Goal: Task Accomplishment & Management: Use online tool/utility

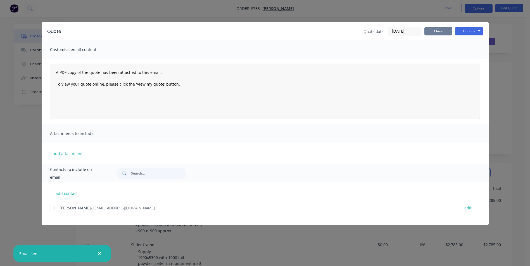
click at [434, 33] on button "Close" at bounding box center [438, 31] width 28 height 8
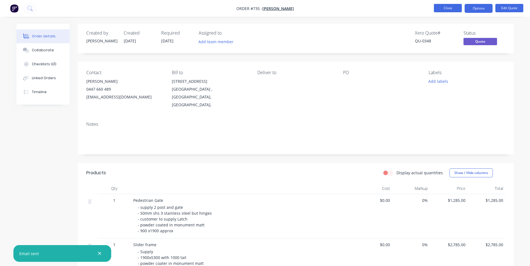
click at [453, 11] on button "Close" at bounding box center [448, 8] width 28 height 8
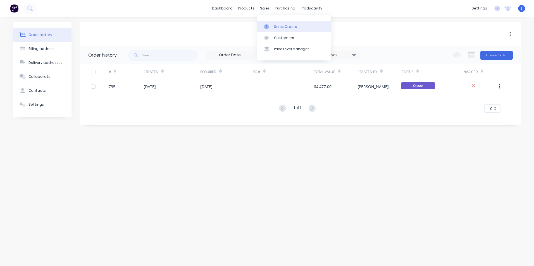
click at [285, 30] on link "Sales Orders" at bounding box center [294, 26] width 74 height 11
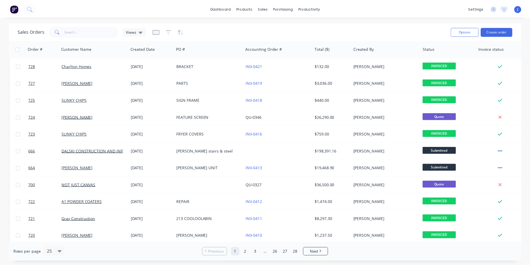
scroll to position [195, 0]
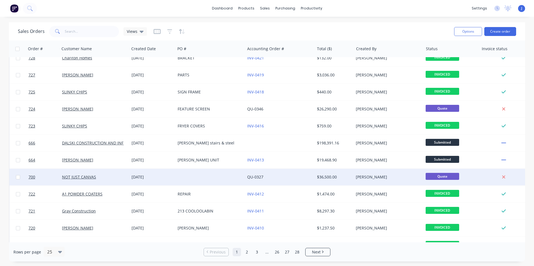
click at [117, 174] on div "NOT JUST CANVAS" at bounding box center [95, 177] width 70 height 17
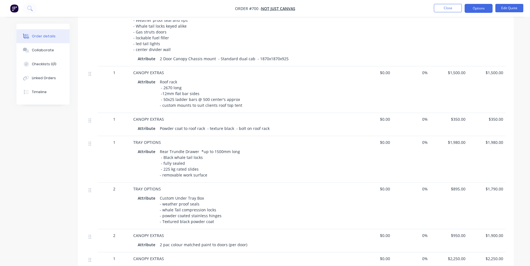
scroll to position [206, 0]
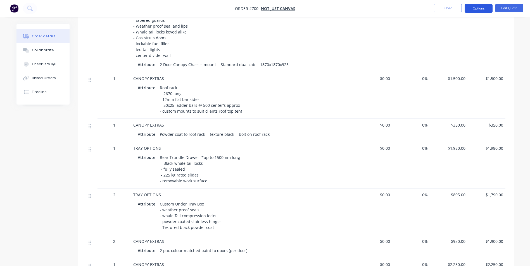
click at [479, 9] on button "Options" at bounding box center [478, 8] width 28 height 9
click at [505, 11] on button "Edit Quote" at bounding box center [509, 8] width 28 height 8
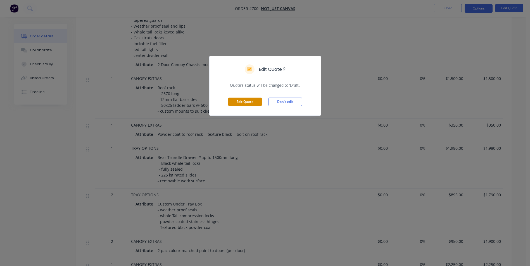
click at [245, 104] on button "Edit Quote" at bounding box center [245, 102] width 34 height 8
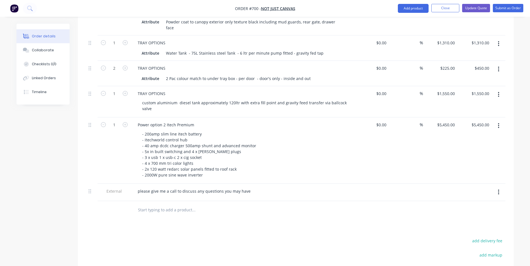
scroll to position [503, 0]
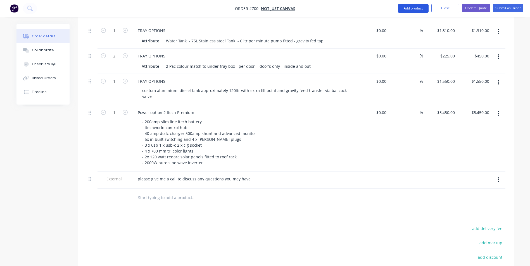
click at [417, 10] on button "Add product" at bounding box center [413, 8] width 31 height 9
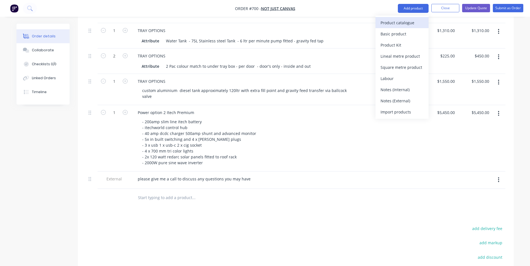
click at [402, 24] on div "Product catalogue" at bounding box center [401, 23] width 43 height 8
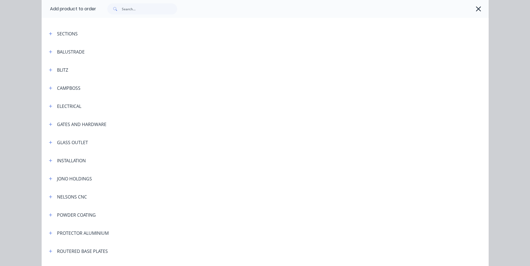
scroll to position [128, 0]
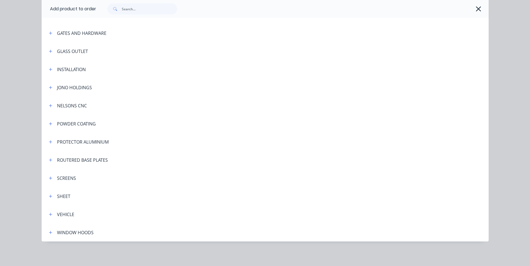
drag, startPoint x: 47, startPoint y: 214, endPoint x: 53, endPoint y: 211, distance: 6.8
click at [49, 214] on icon "button" at bounding box center [50, 215] width 3 height 4
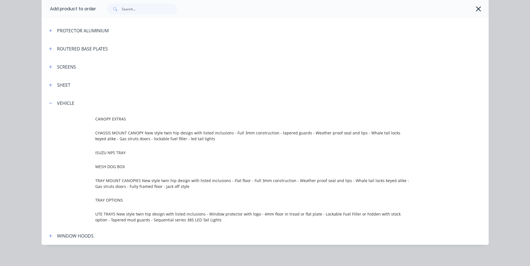
scroll to position [243, 0]
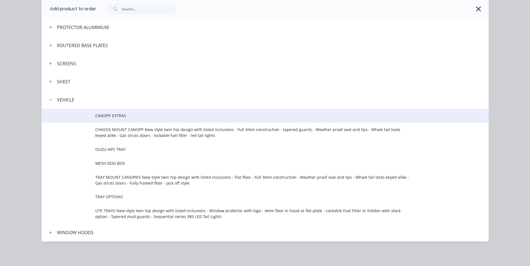
click at [113, 115] on span "CANOPY EXTRAS" at bounding box center [252, 116] width 314 height 6
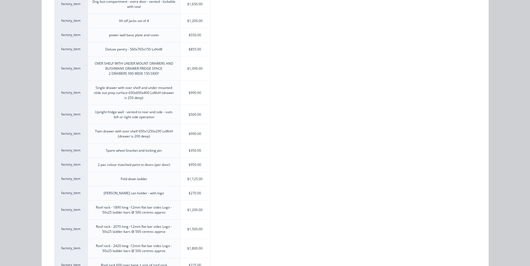
scroll to position [168, 0]
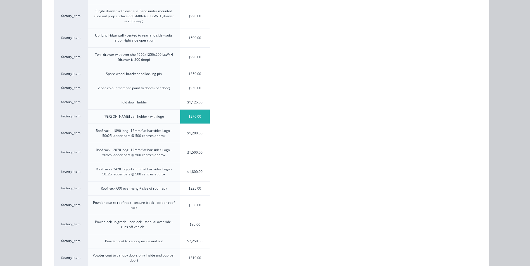
click at [196, 117] on div "$270.00" at bounding box center [195, 117] width 30 height 14
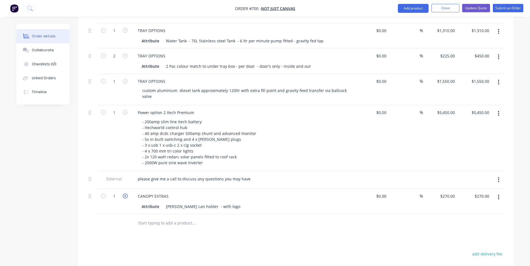
click at [125, 194] on icon "button" at bounding box center [125, 196] width 5 height 5
type input "2"
type input "$540.00"
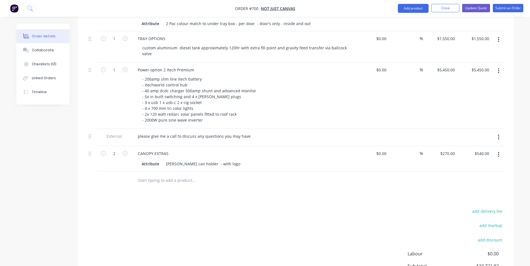
scroll to position [559, 0]
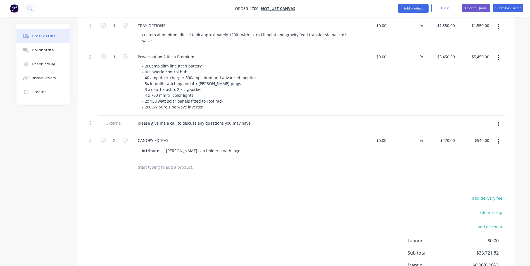
click at [280, 89] on div "- 200amp slim line itech battery - itechworld control hub - 40 amp dcdc charger…" at bounding box center [245, 86] width 214 height 49
click at [447, 53] on input "5450" at bounding box center [446, 57] width 20 height 8
type input "$7,250.00"
click at [441, 56] on div "$7,250.00 7250" at bounding box center [440, 82] width 34 height 66
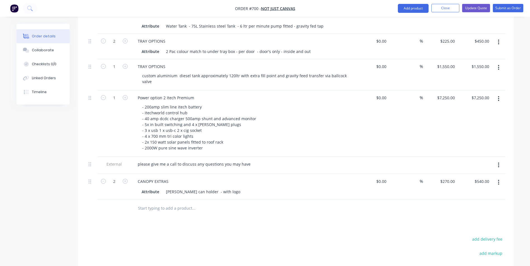
scroll to position [503, 0]
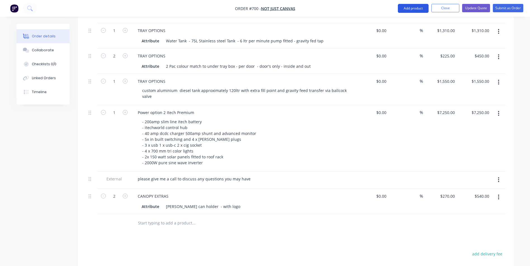
click at [418, 7] on button "Add product" at bounding box center [413, 8] width 31 height 9
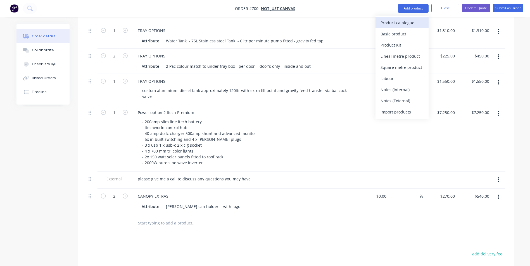
click at [404, 25] on div "Product catalogue" at bounding box center [401, 23] width 43 height 8
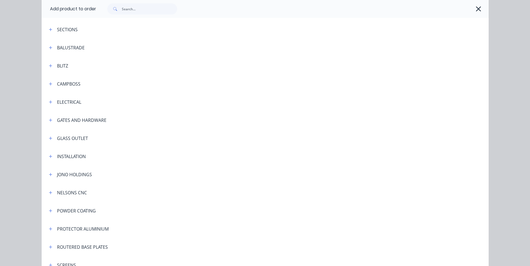
scroll to position [128, 0]
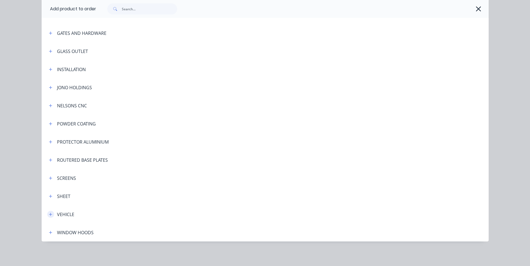
click at [49, 216] on icon "button" at bounding box center [50, 215] width 3 height 4
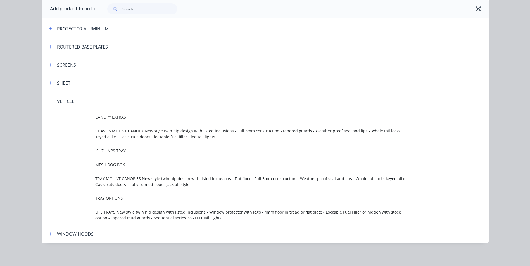
scroll to position [243, 0]
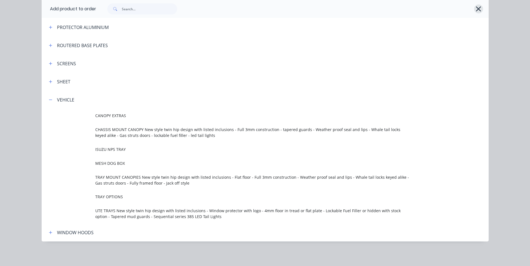
click at [476, 7] on icon "button" at bounding box center [478, 9] width 6 height 8
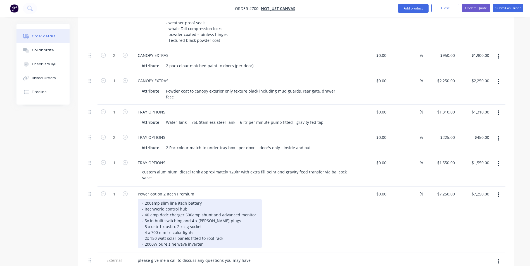
scroll to position [391, 0]
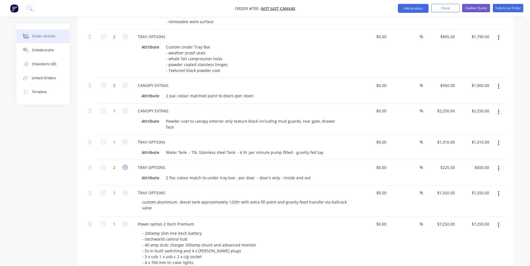
click at [125, 165] on icon "button" at bounding box center [125, 167] width 5 height 5
type input "3"
type input "$675.00"
click at [125, 165] on icon "button" at bounding box center [125, 167] width 5 height 5
type input "4"
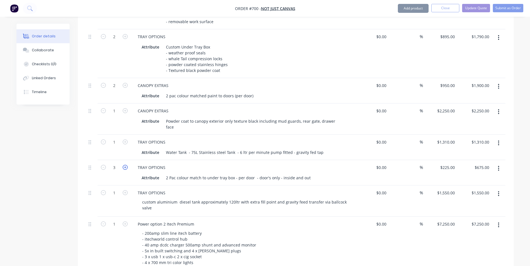
type input "$900.00"
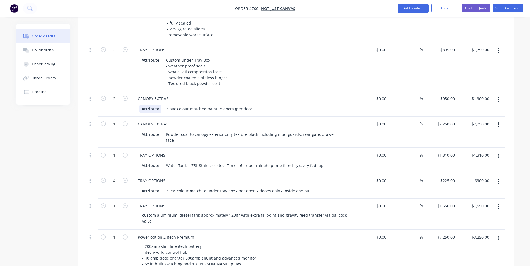
scroll to position [363, 0]
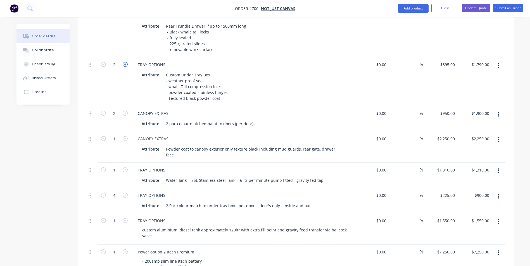
click at [125, 62] on icon "button" at bounding box center [125, 64] width 5 height 5
type input "3"
type input "$2,685.00"
click at [125, 62] on icon "button" at bounding box center [125, 64] width 5 height 5
type input "4"
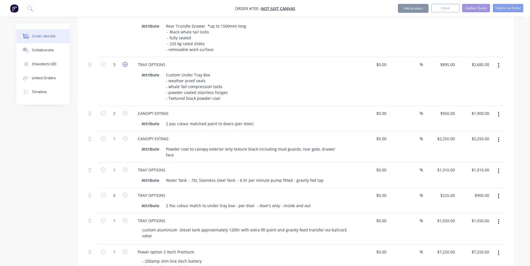
type input "$3,580.00"
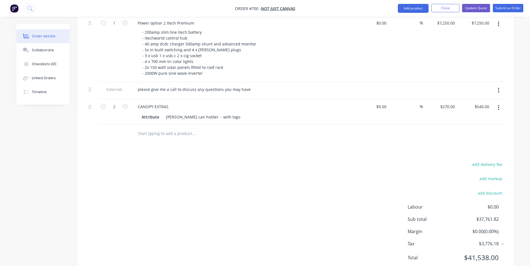
scroll to position [598, 0]
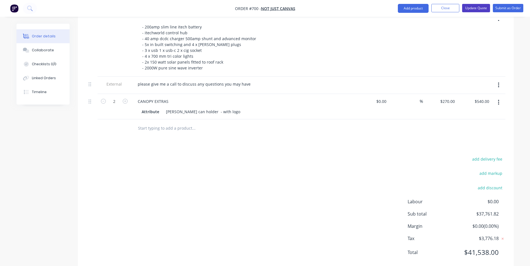
click at [474, 9] on button "Update Quote" at bounding box center [476, 8] width 28 height 8
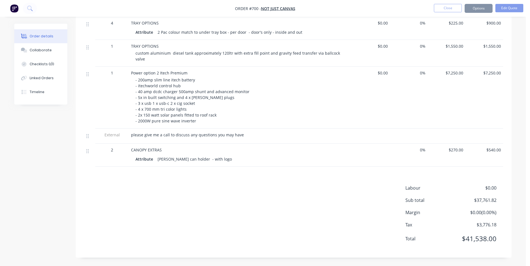
scroll to position [0, 0]
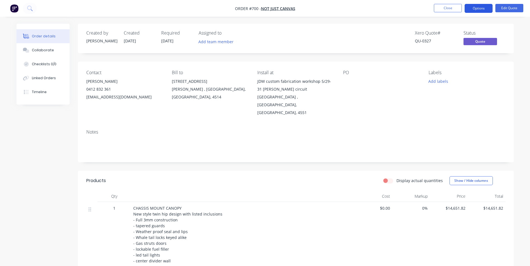
click at [484, 10] on button "Options" at bounding box center [478, 8] width 28 height 9
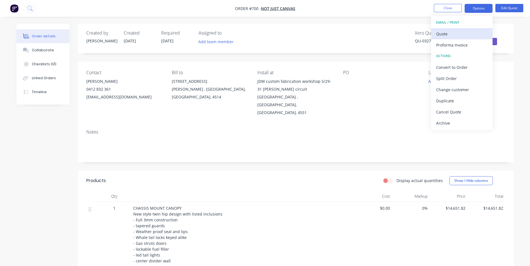
click at [443, 35] on div "Quote" at bounding box center [461, 34] width 51 height 8
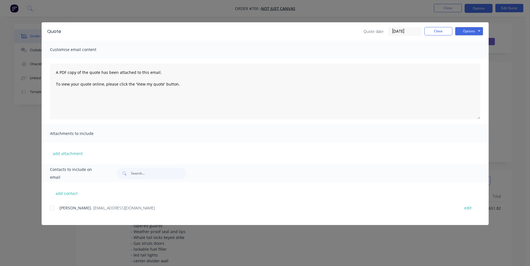
click at [54, 208] on div at bounding box center [52, 208] width 11 height 11
click at [461, 32] on button "Options" at bounding box center [469, 31] width 28 height 8
click at [469, 57] on button "Email" at bounding box center [473, 59] width 36 height 9
